Goal: Information Seeking & Learning: Check status

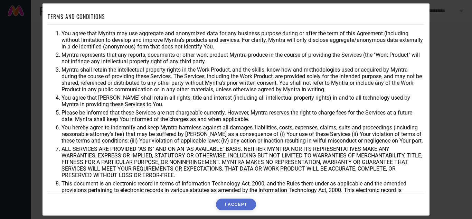
scroll to position [19, 0]
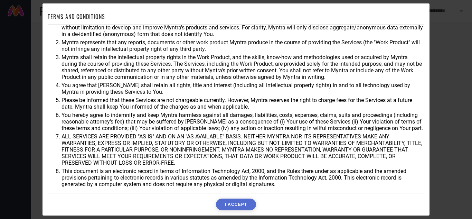
drag, startPoint x: 238, startPoint y: 201, endPoint x: 244, endPoint y: 194, distance: 8.4
click at [238, 200] on button "I ACCEPT" at bounding box center [236, 204] width 40 height 12
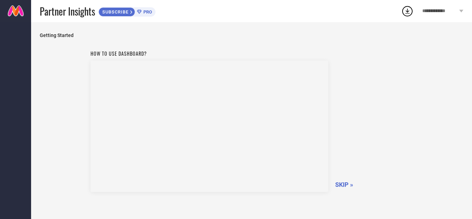
click at [346, 183] on span "SKIP »" at bounding box center [344, 184] width 18 height 7
